Goal: Information Seeking & Learning: Find specific fact

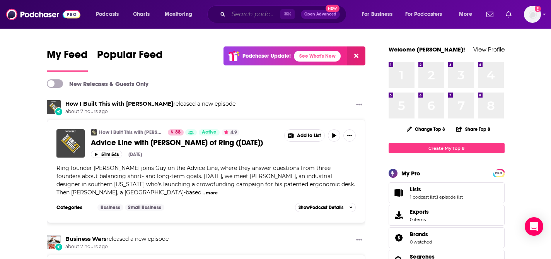
click at [256, 14] on input "Search podcasts, credits, & more..." at bounding box center [255, 14] width 52 height 12
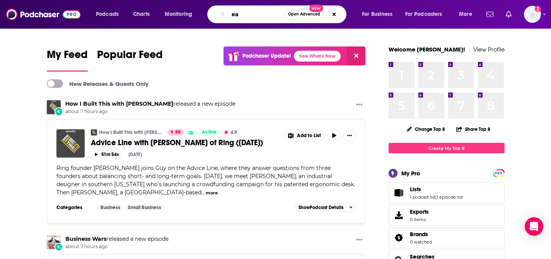
type input "e"
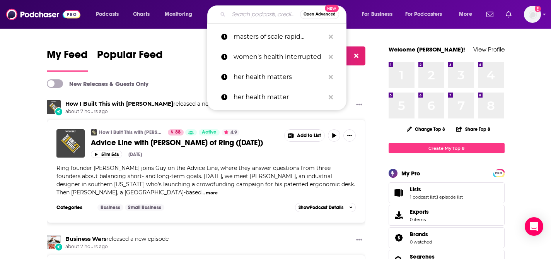
paste input "Leading By Example: Executives Making An Impact"
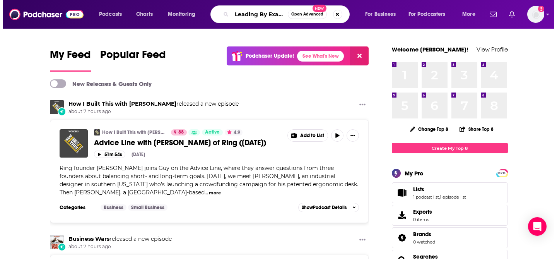
scroll to position [0, 96]
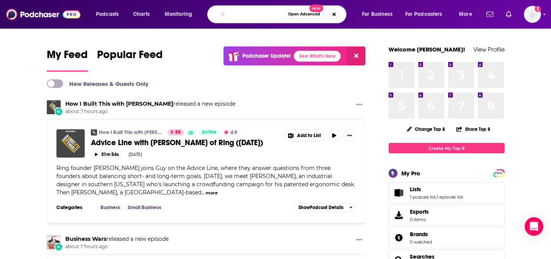
type input "Leading By Example: Executives Making An Impact"
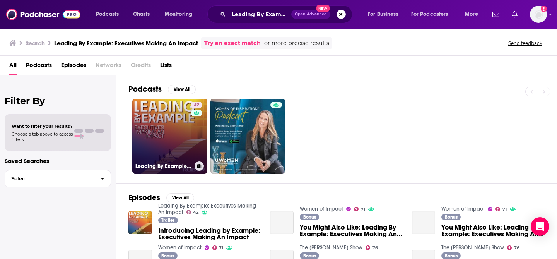
click at [140, 135] on link "42 Leading By Example: Executives Making An Impact" at bounding box center [169, 136] width 75 height 75
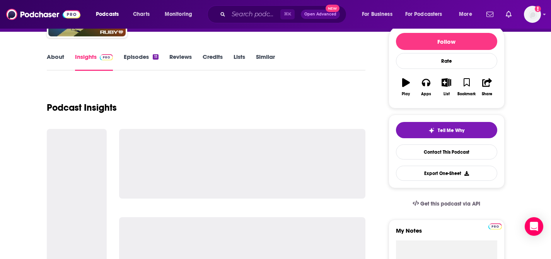
scroll to position [95, 0]
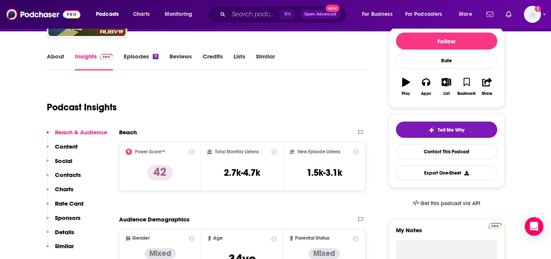
click at [243, 181] on div "Total Monthly Listens 2.7k-4.7k" at bounding box center [242, 167] width 70 height 36
click at [243, 178] on div "Total Monthly Listens 2.7k-4.7k" at bounding box center [242, 167] width 70 height 36
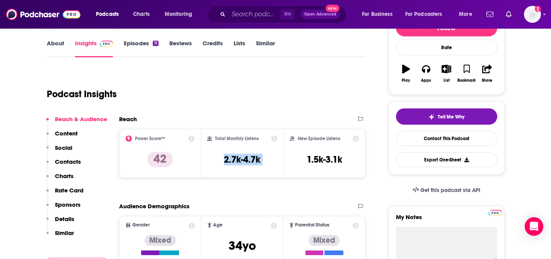
scroll to position [122, 0]
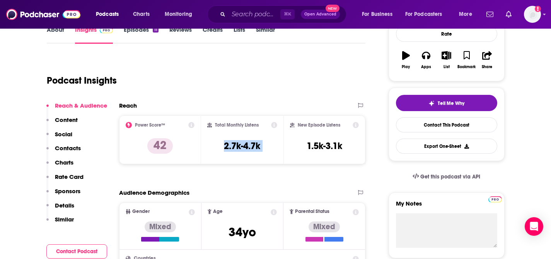
copy div "2.7k-4.7k"
